Goal: Task Accomplishment & Management: Complete application form

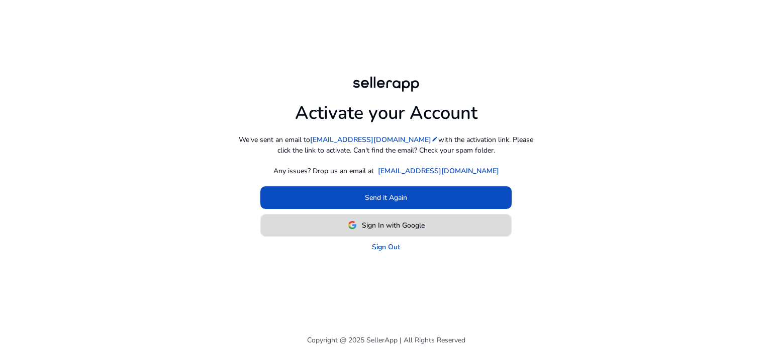
click at [390, 231] on span at bounding box center [386, 225] width 250 height 24
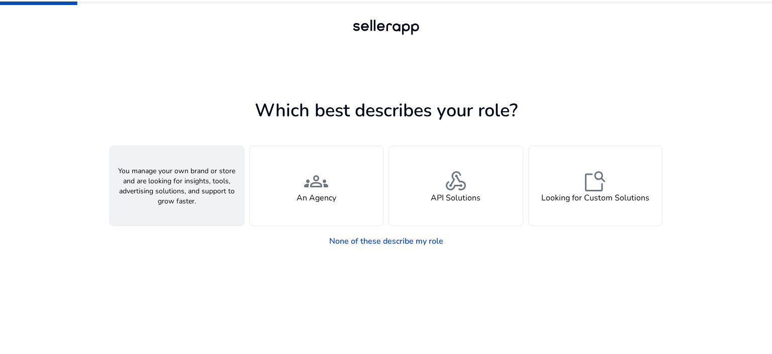
click at [232, 214] on div "person A Seller" at bounding box center [177, 185] width 134 height 79
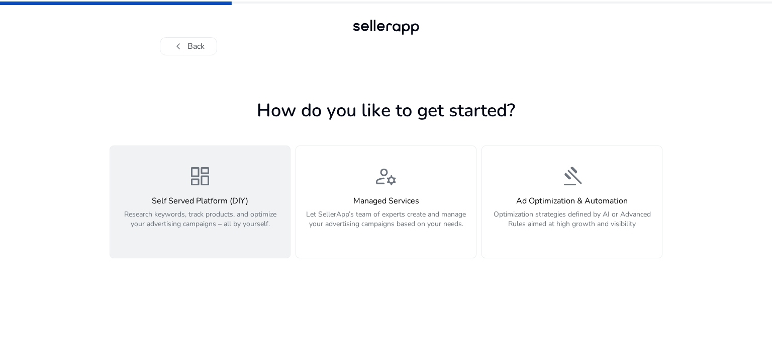
click at [239, 241] on button "dashboard Self Served Platform (DIY) Research keywords, track products, and opt…" at bounding box center [200, 201] width 181 height 113
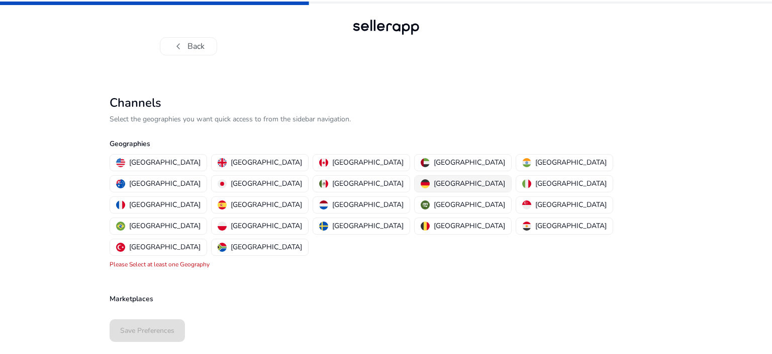
click at [434, 183] on p "[GEOGRAPHIC_DATA]" at bounding box center [469, 183] width 71 height 11
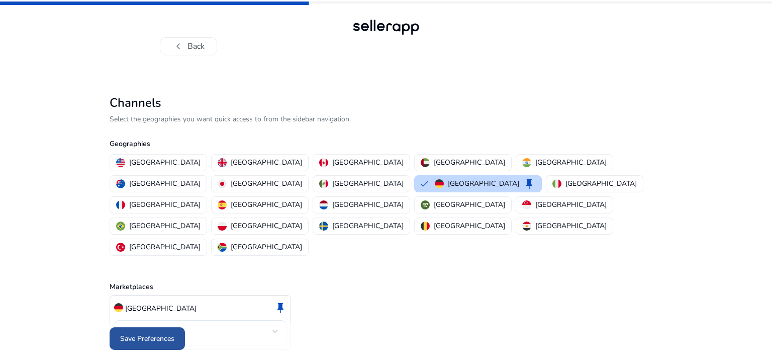
click at [181, 330] on span at bounding box center [147, 338] width 75 height 24
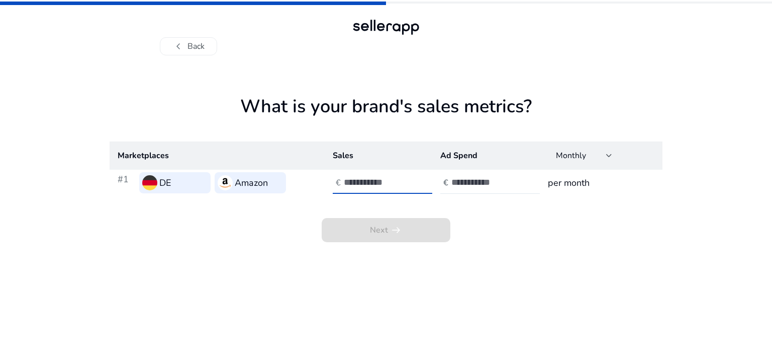
click at [348, 187] on input "number" at bounding box center [378, 182] width 68 height 11
type input "*"
click at [476, 182] on input "number" at bounding box center [486, 182] width 68 height 11
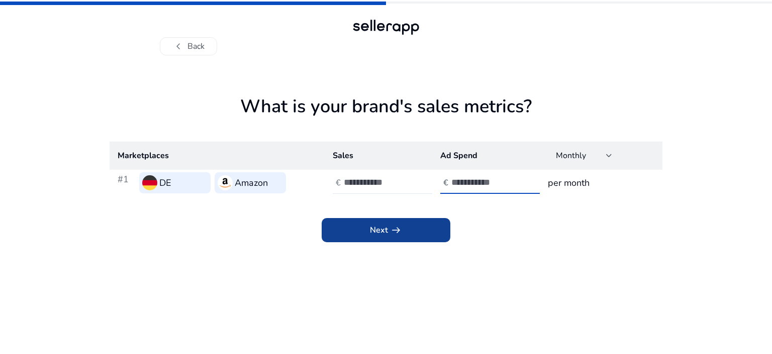
type input "*"
click at [399, 229] on span "arrow_right_alt" at bounding box center [396, 230] width 12 height 12
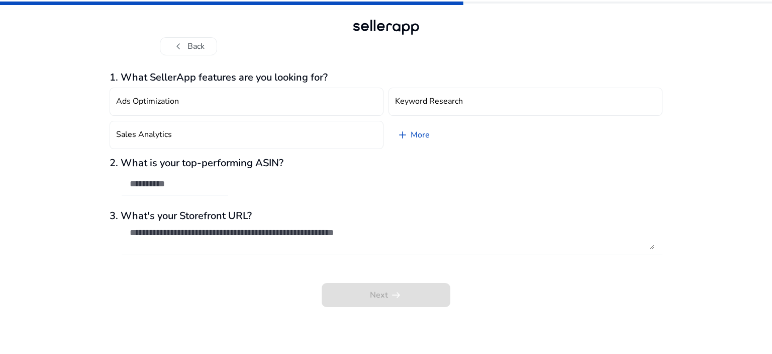
click at [230, 74] on h3 "1. What SellerApp features are you looking for?" at bounding box center [386, 77] width 553 height 12
drag, startPoint x: 230, startPoint y: 74, endPoint x: 281, endPoint y: 64, distance: 51.2
click at [281, 64] on div "1. What SellerApp features are you looking for? Ads Optimization Keyword Resear…" at bounding box center [386, 204] width 553 height 298
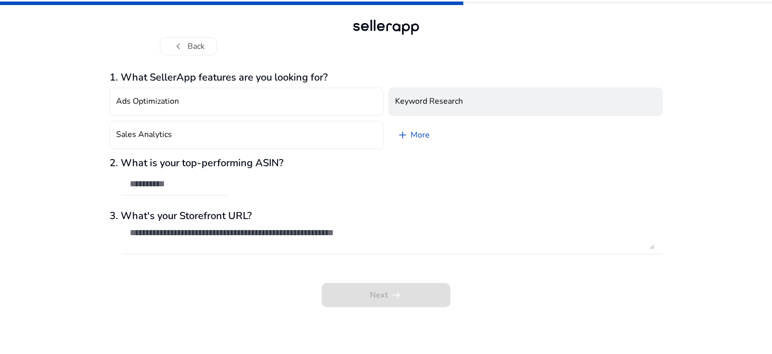
click at [395, 104] on h4 "Keyword Research" at bounding box center [429, 102] width 68 height 10
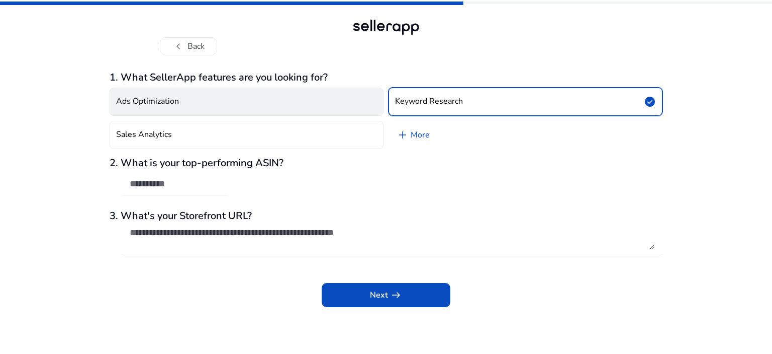
click at [342, 110] on button "Ads Optimization" at bounding box center [247, 101] width 274 height 28
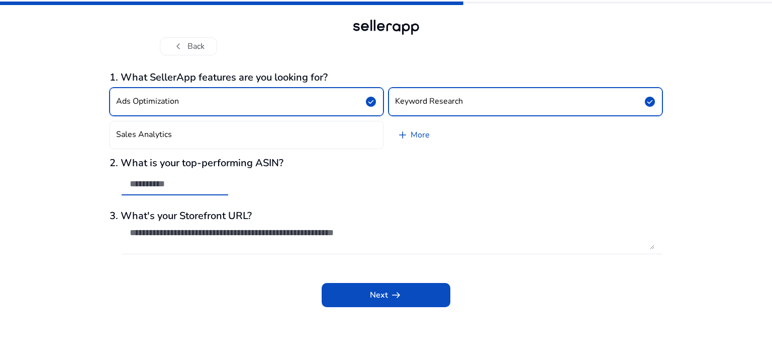
click at [177, 186] on input "text" at bounding box center [175, 183] width 91 height 11
click at [97, 209] on div "chevron_left Back 1. What SellerApp features are you looking for? Ads Optimizat…" at bounding box center [386, 177] width 772 height 354
click at [130, 226] on div at bounding box center [392, 238] width 525 height 32
click at [136, 94] on button "Ads Optimization check_circle" at bounding box center [247, 101] width 274 height 28
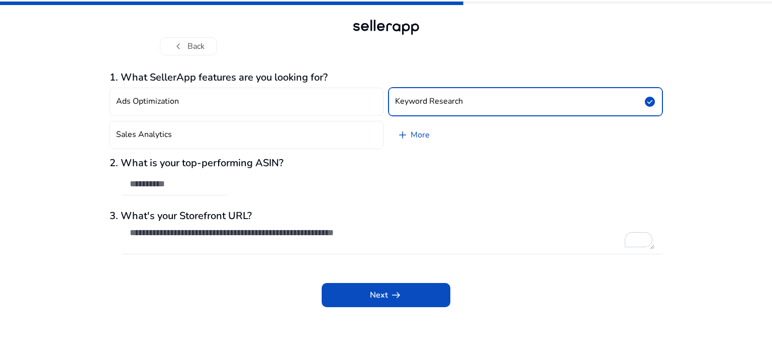
click at [191, 190] on div at bounding box center [175, 184] width 91 height 22
click at [166, 189] on input "text" at bounding box center [175, 183] width 91 height 11
paste input "**********"
type input "**********"
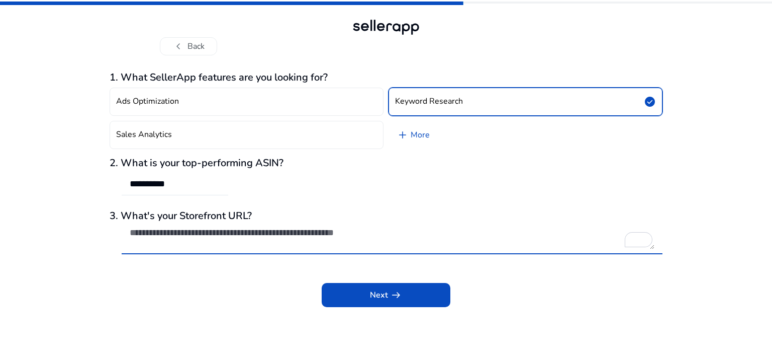
click at [178, 232] on textarea "To enrich screen reader interactions, please activate Accessibility in Grammarl…" at bounding box center [392, 238] width 525 height 22
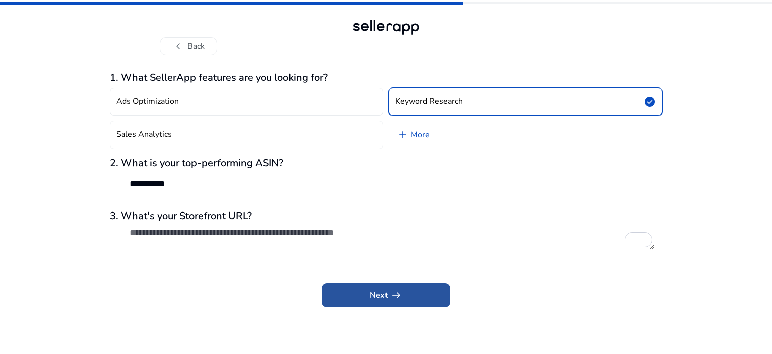
click at [365, 287] on span at bounding box center [386, 295] width 129 height 24
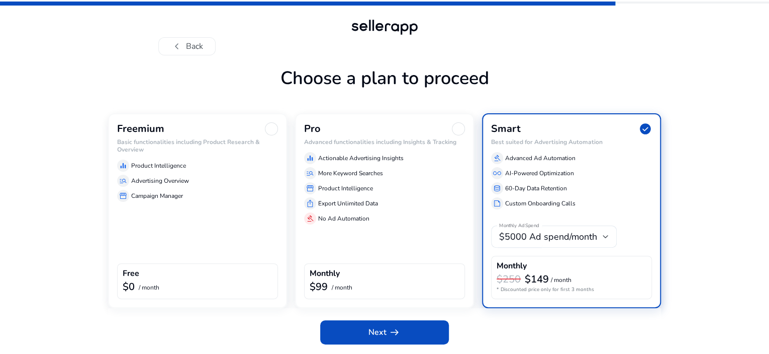
scroll to position [30, 0]
click at [224, 265] on div "Free $0 / month" at bounding box center [197, 281] width 161 height 36
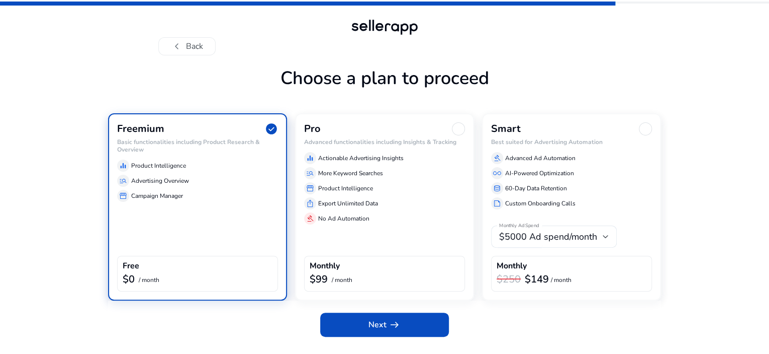
scroll to position [22, 0]
click at [364, 335] on span at bounding box center [384, 324] width 129 height 24
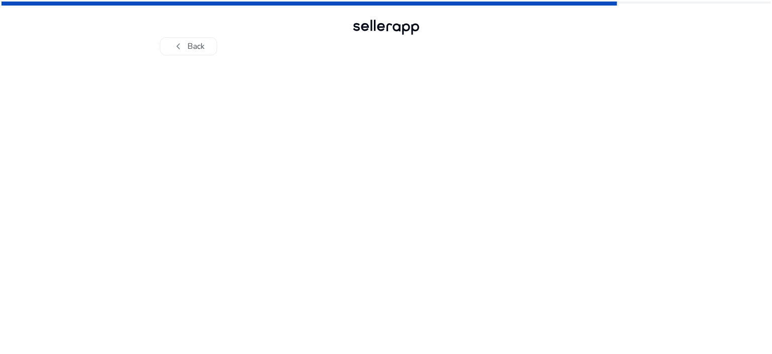
scroll to position [0, 0]
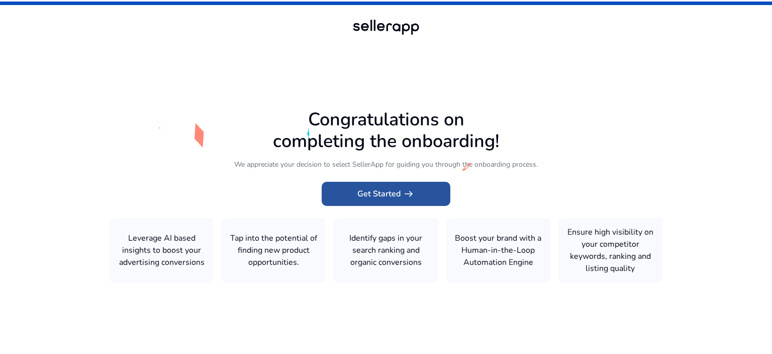
click at [378, 201] on span at bounding box center [386, 194] width 129 height 24
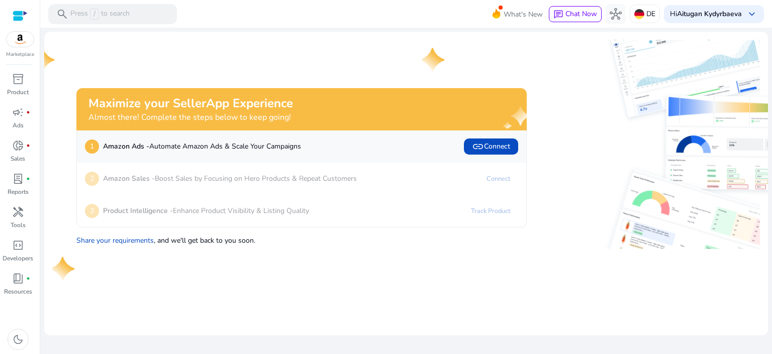
click at [164, 255] on mat-card "Maximize your SellerApp Experience Almost there! Complete the steps below to ke…" at bounding box center [406, 183] width 724 height 303
click at [21, 285] on div "book_4 fiber_manual_record" at bounding box center [18, 278] width 28 height 16
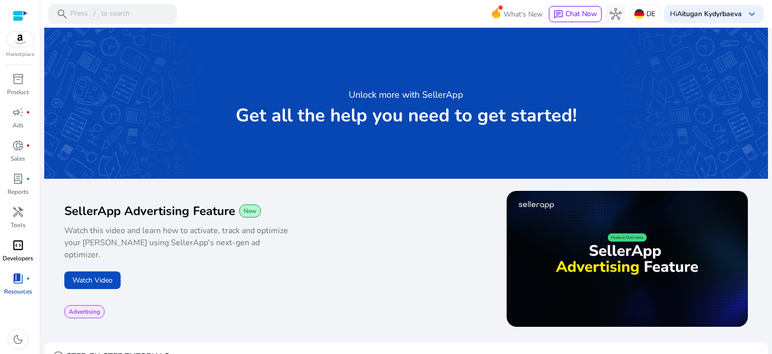
click at [18, 239] on span "code_blocks" at bounding box center [18, 245] width 12 height 12
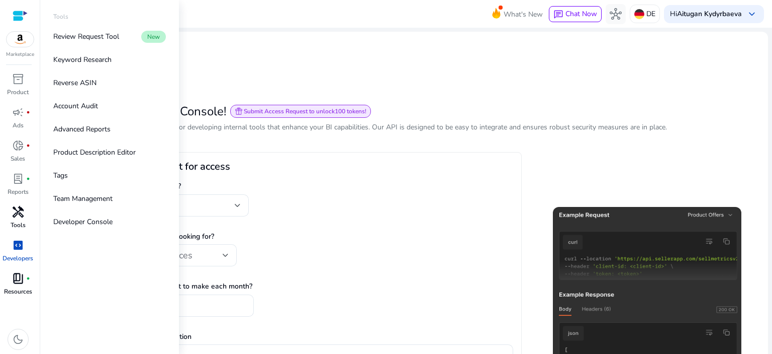
click at [18, 225] on p "Tools" at bounding box center [18, 224] width 15 height 9
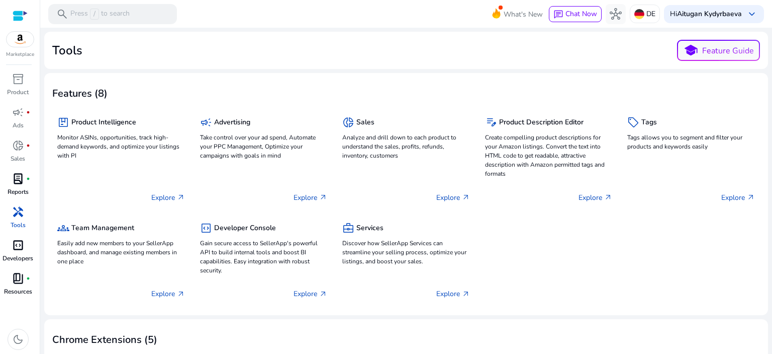
click at [14, 193] on p "Reports" at bounding box center [18, 191] width 21 height 9
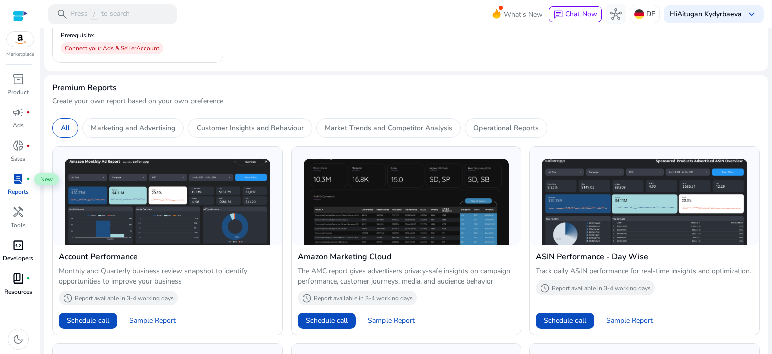
scroll to position [372, 0]
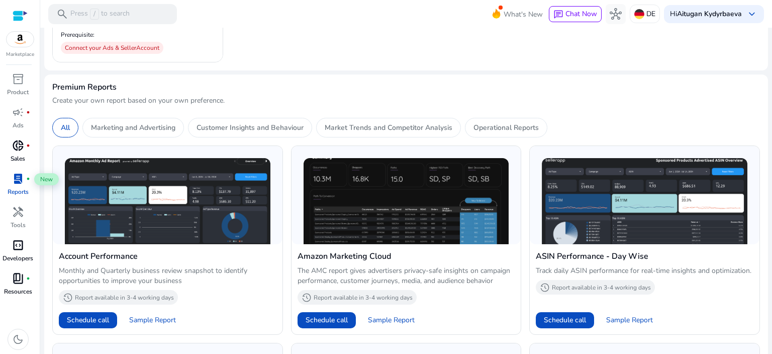
click at [14, 148] on span "donut_small" at bounding box center [18, 145] width 12 height 12
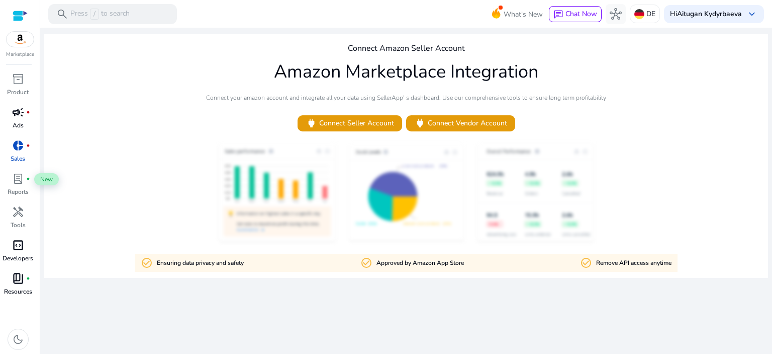
click at [16, 121] on p "Ads" at bounding box center [18, 125] width 11 height 9
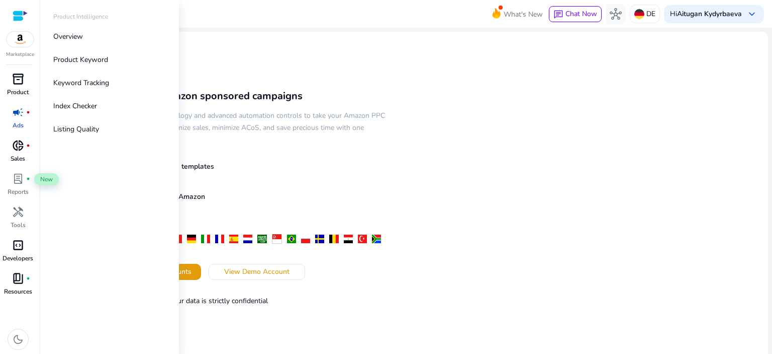
click at [17, 92] on p "Product" at bounding box center [18, 91] width 22 height 9
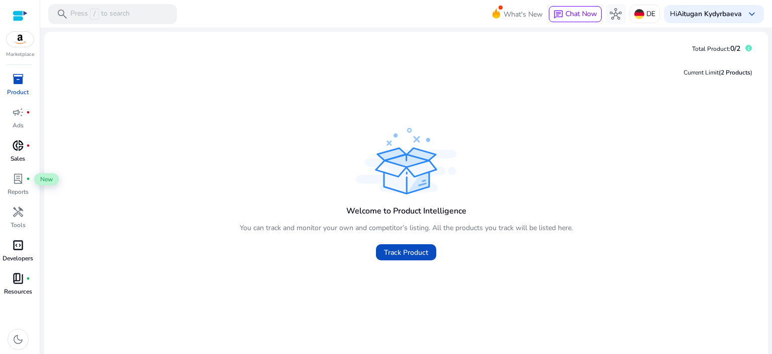
drag, startPoint x: 248, startPoint y: 231, endPoint x: 352, endPoint y: 219, distance: 104.4
click at [352, 219] on div "Welcome to Product Intelligence You can track and monitor your own and competit…" at bounding box center [406, 229] width 333 height 67
click at [406, 254] on span "Track Product" at bounding box center [406, 252] width 44 height 11
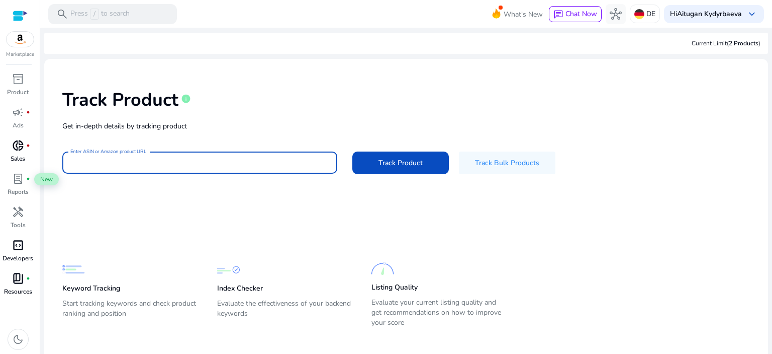
click at [151, 164] on input "Enter ASIN or Amazon product URL" at bounding box center [199, 162] width 259 height 11
paste input "**********"
click at [151, 164] on input "**********" at bounding box center [199, 162] width 259 height 11
type input "**********"
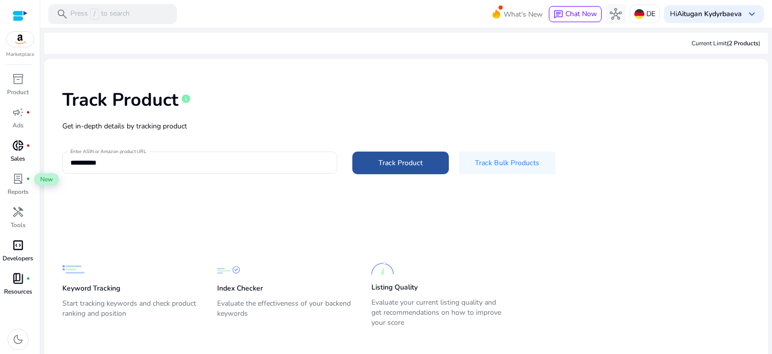
click at [386, 153] on span at bounding box center [401, 162] width 97 height 24
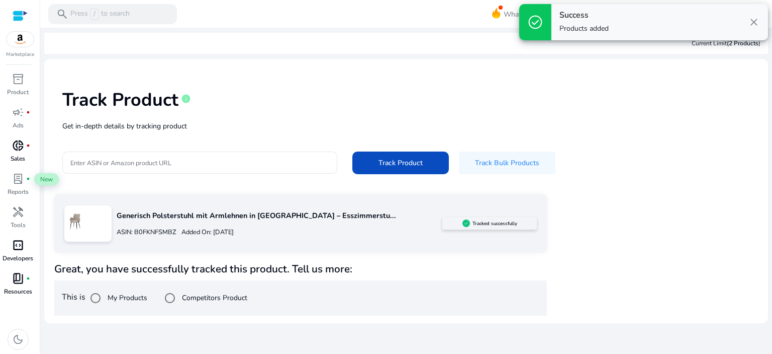
click at [300, 230] on div "ASIN: B0FKNFSMBZ Added On: [DATE]" at bounding box center [280, 232] width 326 height 16
drag, startPoint x: 300, startPoint y: 230, endPoint x: 124, endPoint y: 311, distance: 193.7
click at [124, 311] on div "Generisch Polsterstuhl mit Armlehnen in [GEOGRAPHIC_DATA] – Esszimmerstu... ASI…" at bounding box center [300, 254] width 493 height 121
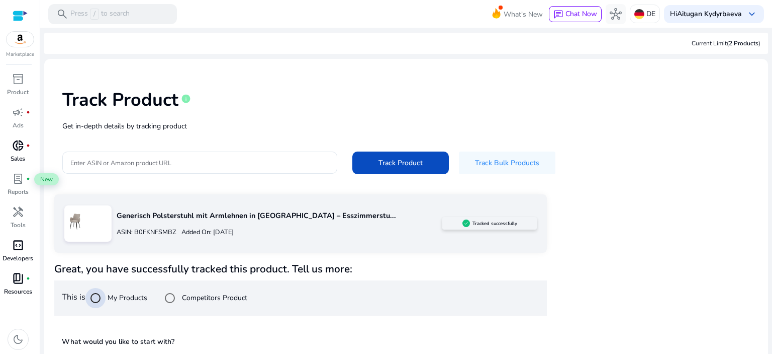
scroll to position [74, 0]
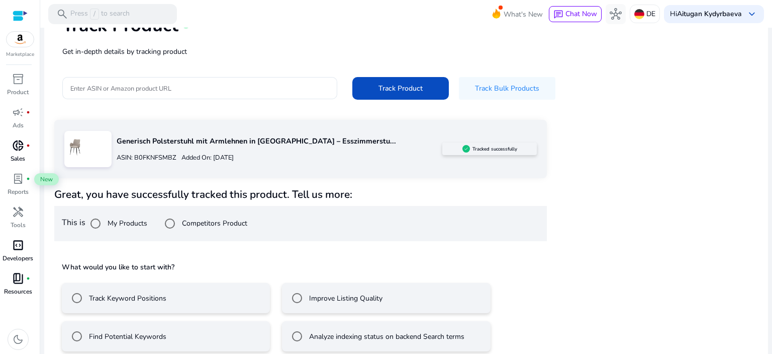
click at [214, 249] on div "Great, you have successfully tracked this product. Tell us more: This is My Pro…" at bounding box center [300, 273] width 493 height 171
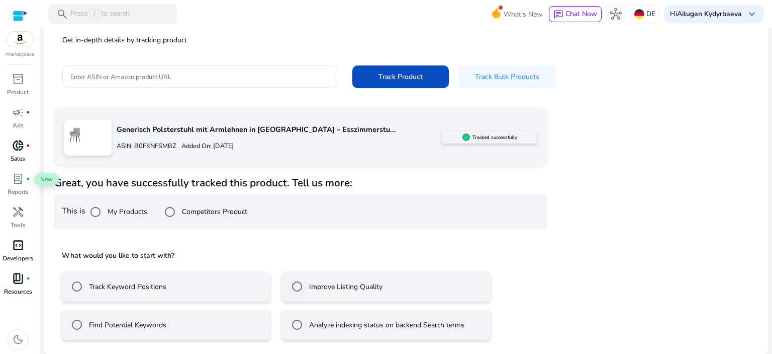
click at [321, 279] on div "Improve Listing Quality" at bounding box center [335, 286] width 96 height 20
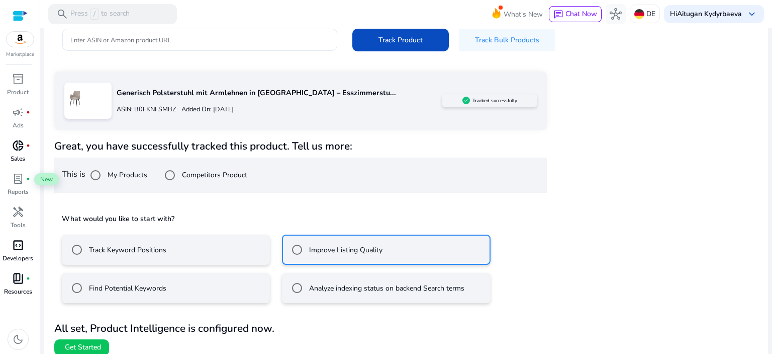
scroll to position [131, 0]
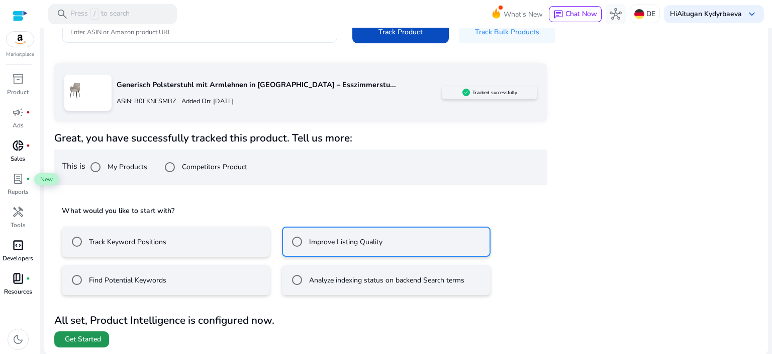
click at [86, 334] on span "Get Started" at bounding box center [83, 339] width 36 height 10
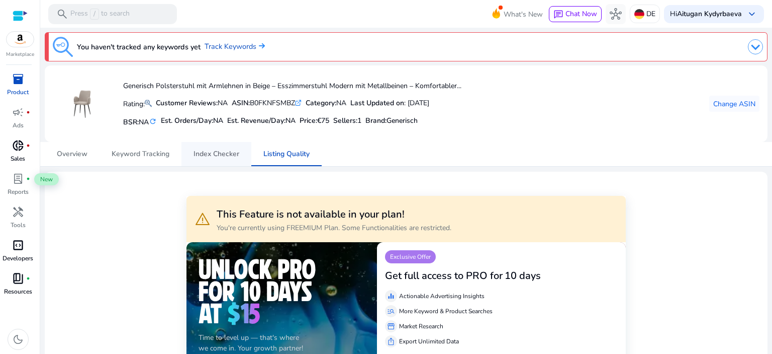
click at [216, 156] on span "Index Checker" at bounding box center [217, 153] width 46 height 7
click at [166, 158] on span "Keyword Tracking" at bounding box center [141, 154] width 58 height 24
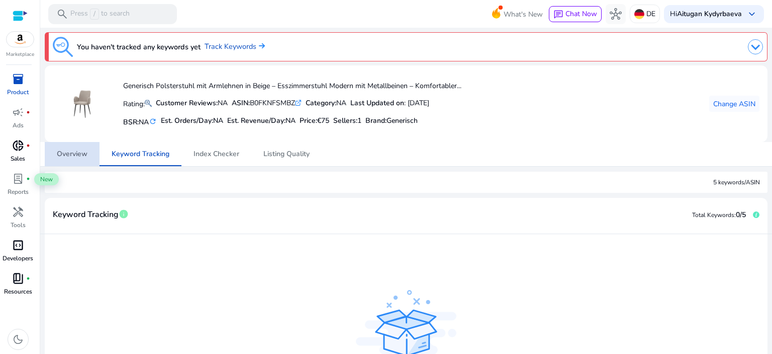
click at [75, 160] on span "Overview" at bounding box center [72, 154] width 31 height 24
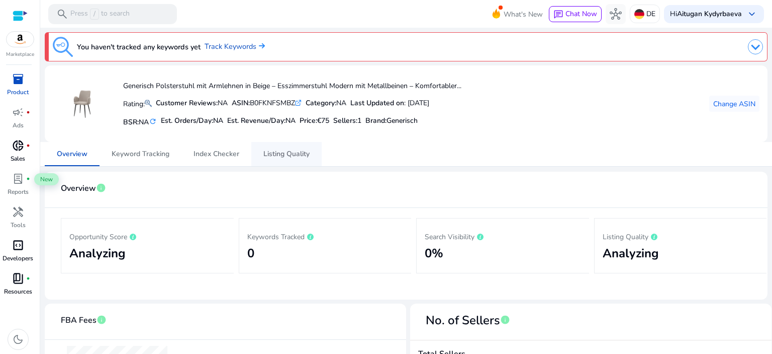
click at [296, 142] on span "Listing Quality" at bounding box center [287, 154] width 46 height 24
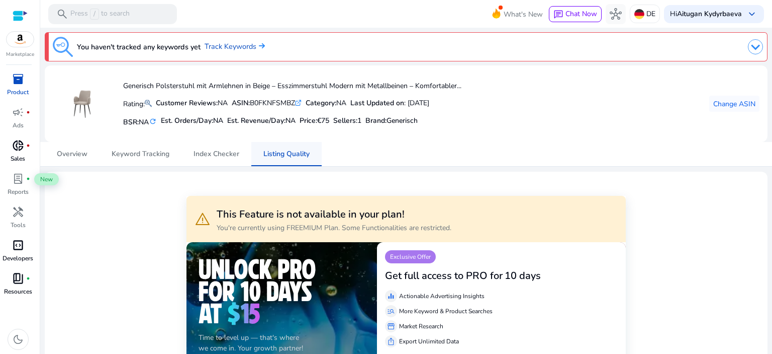
scroll to position [40, 0]
drag, startPoint x: 296, startPoint y: 142, endPoint x: 17, endPoint y: 84, distance: 284.6
click at [17, 84] on span "inventory_2" at bounding box center [18, 79] width 12 height 12
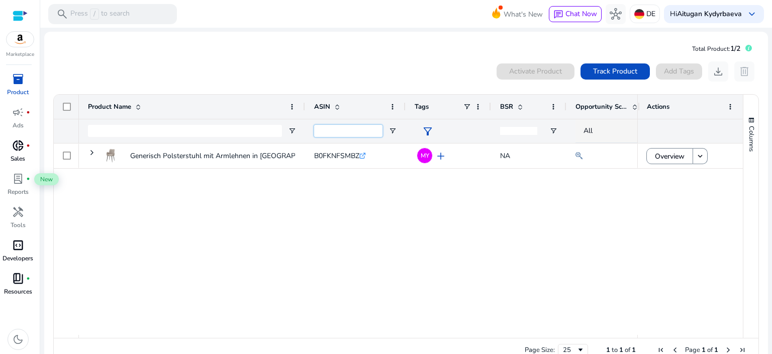
click at [343, 127] on input "ASIN Filter Input" at bounding box center [348, 131] width 68 height 12
paste input "**********"
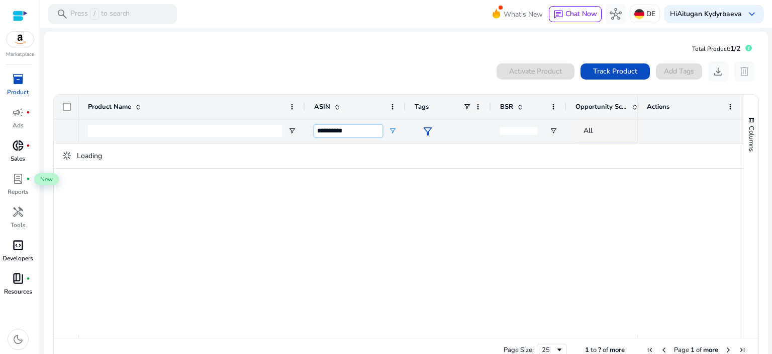
type input "**********"
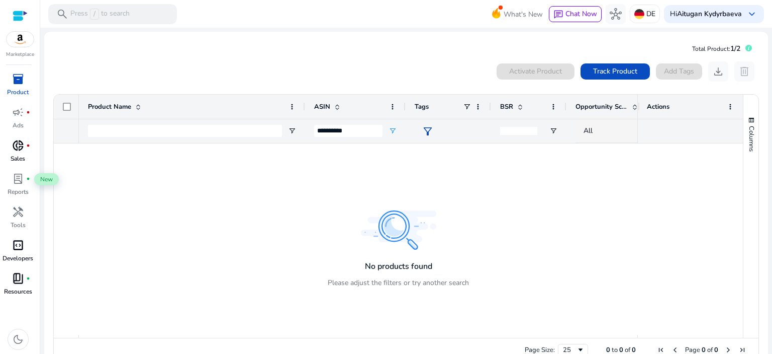
drag, startPoint x: 211, startPoint y: 138, endPoint x: 207, endPoint y: 130, distance: 8.8
click at [207, 130] on div at bounding box center [185, 131] width 194 height 24
click at [207, 130] on input "Product Name Filter Input" at bounding box center [185, 131] width 194 height 12
paste input "**********"
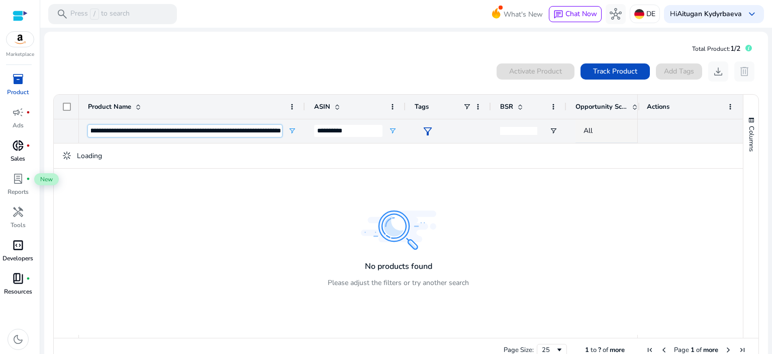
type input "**********"
drag, startPoint x: 357, startPoint y: 126, endPoint x: 313, endPoint y: 124, distance: 43.3
click at [313, 124] on div "**********" at bounding box center [355, 131] width 101 height 24
